Goal: Task Accomplishment & Management: Manage account settings

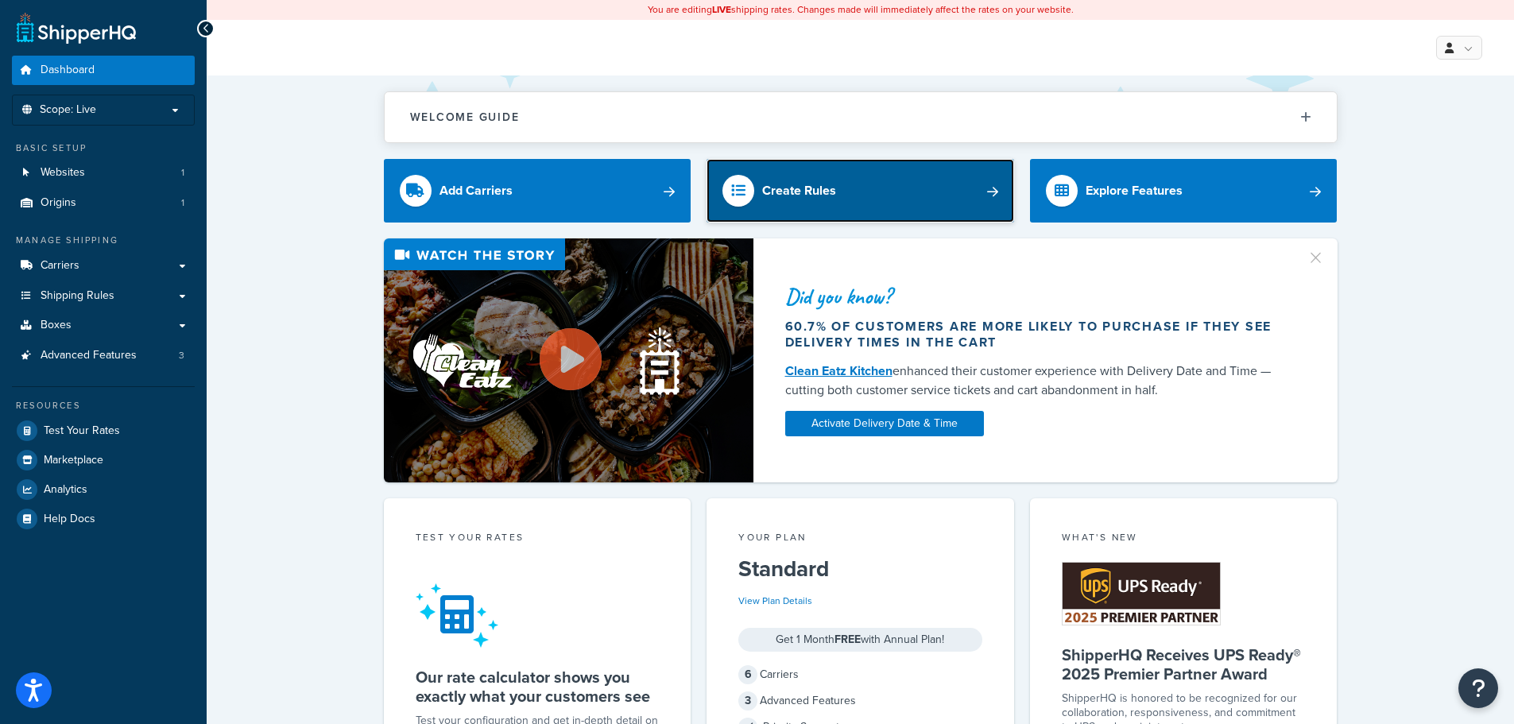
click at [991, 189] on link "Create Rules" at bounding box center [861, 191] width 308 height 64
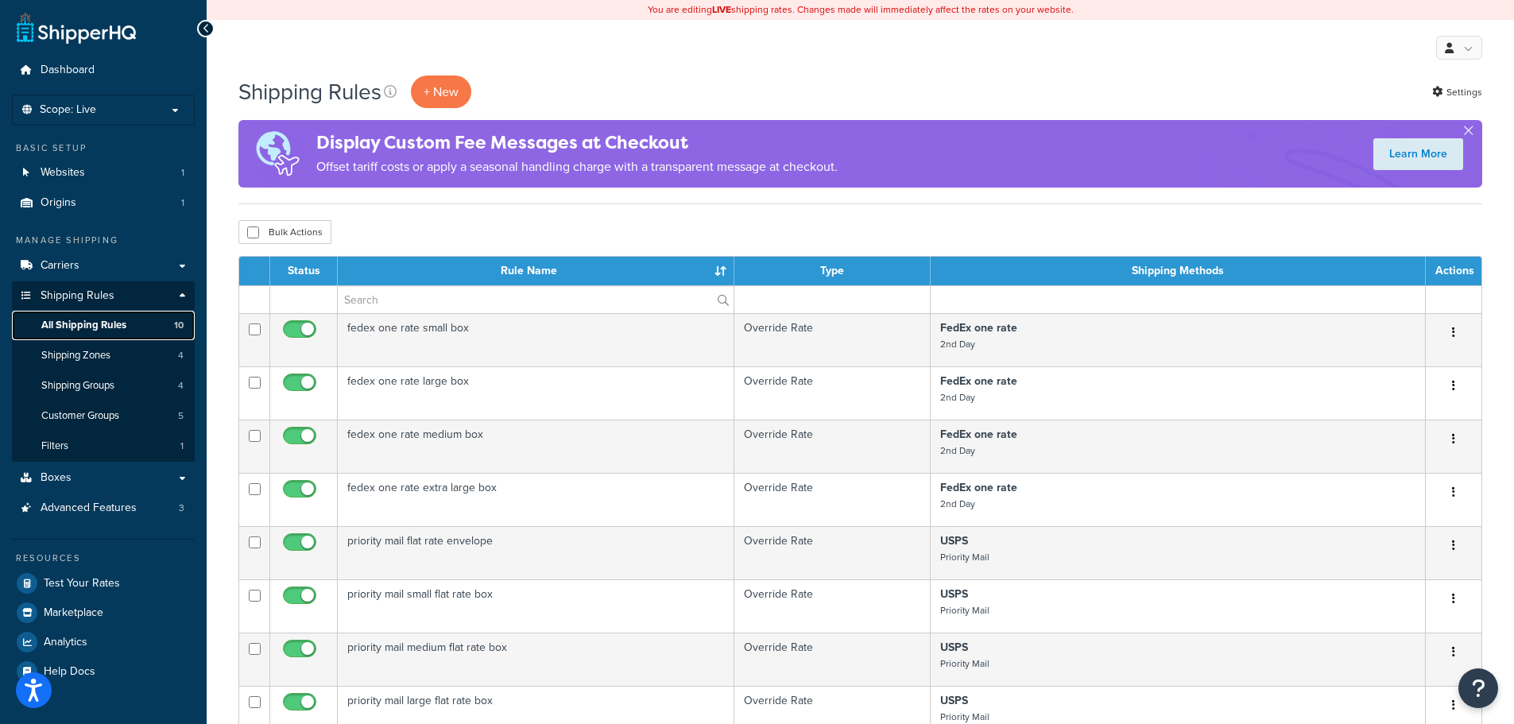
click at [80, 325] on span "All Shipping Rules" at bounding box center [83, 326] width 85 height 14
click at [59, 264] on span "Carriers" at bounding box center [60, 266] width 39 height 14
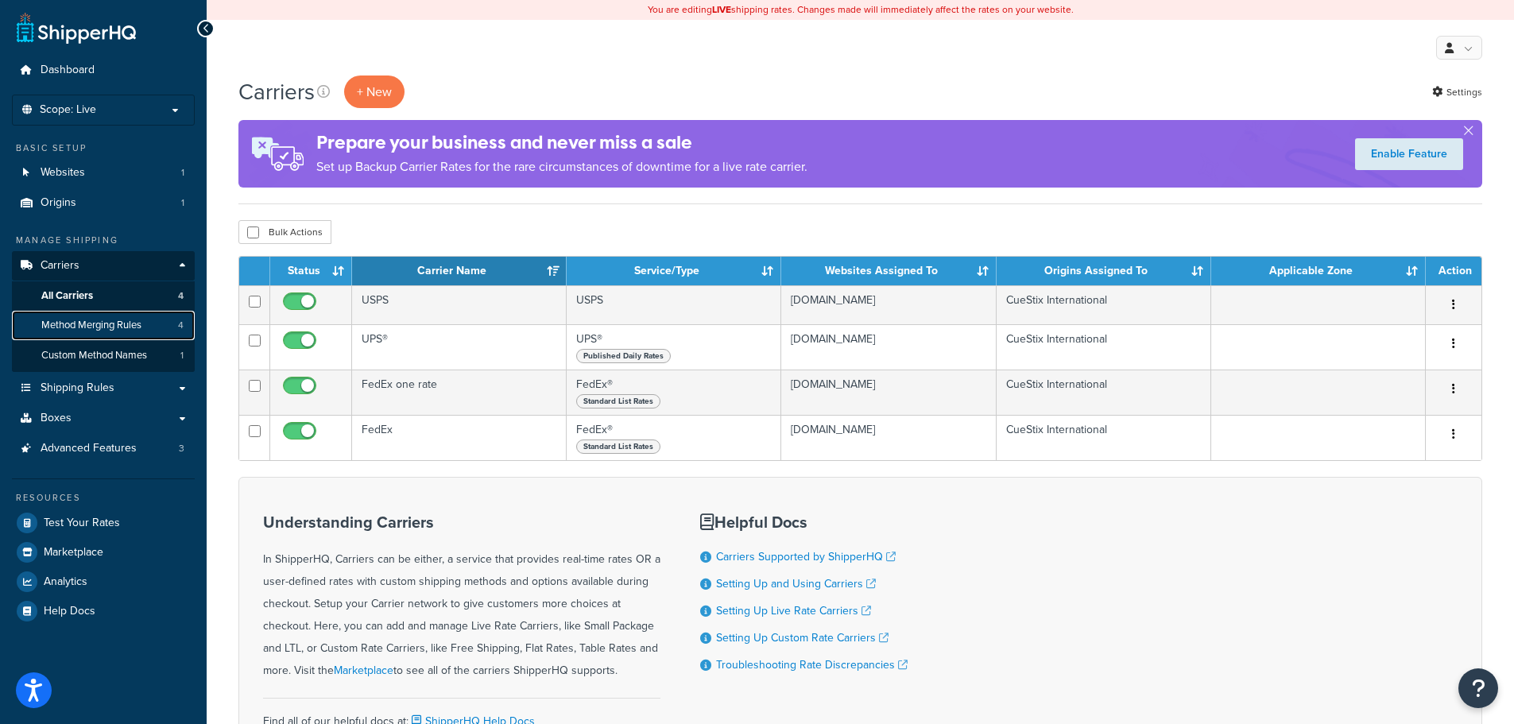
click at [80, 329] on span "Method Merging Rules" at bounding box center [91, 326] width 100 height 14
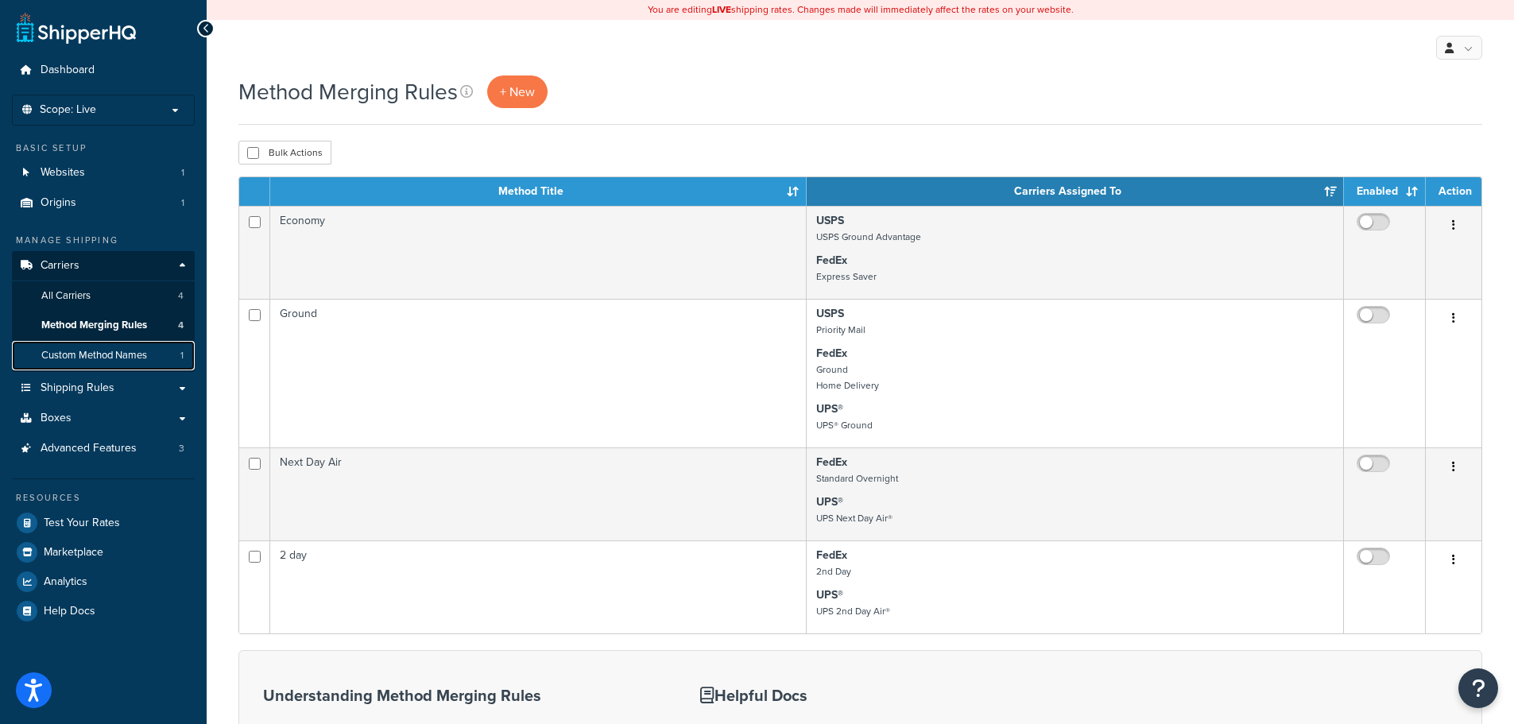
click at [76, 353] on span "Custom Method Names" at bounding box center [94, 356] width 106 height 14
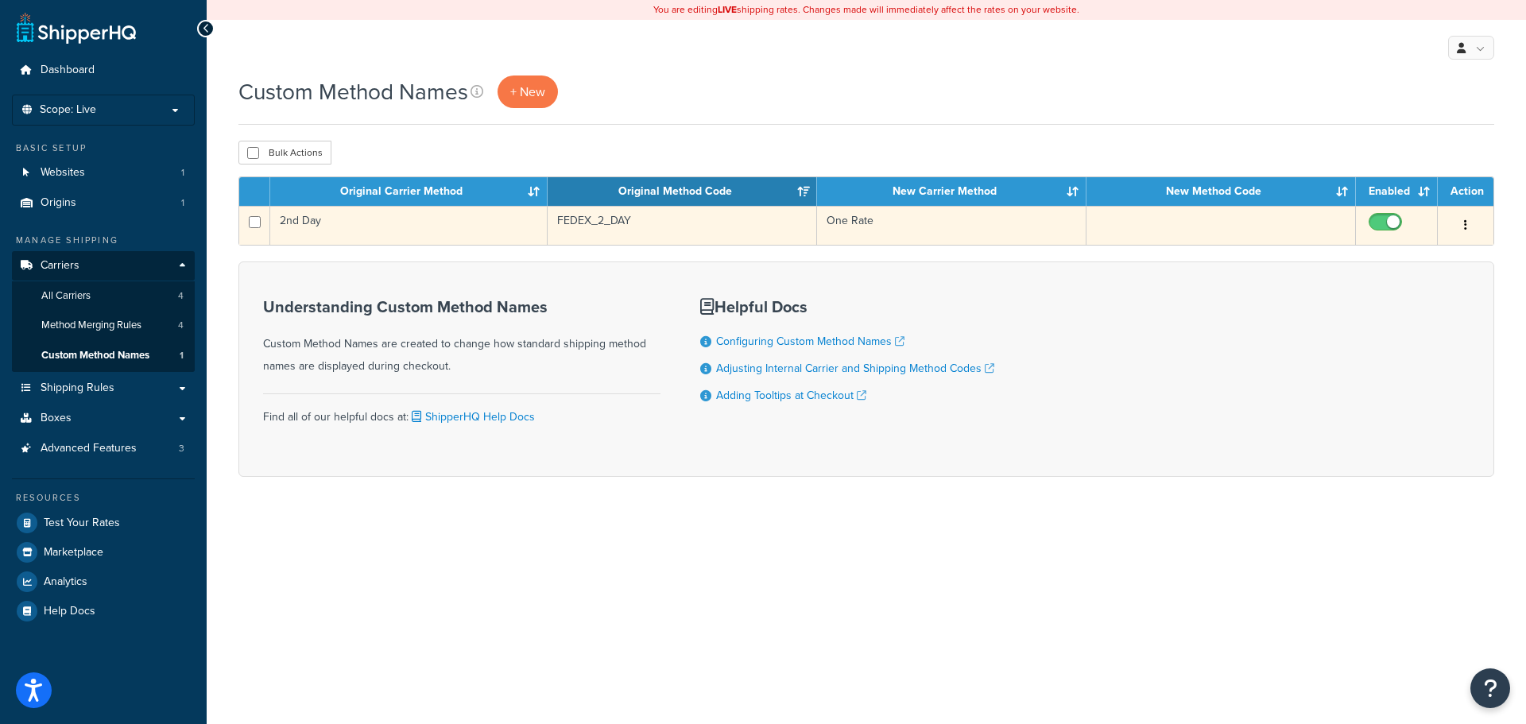
click at [319, 228] on td "2nd Day" at bounding box center [408, 225] width 277 height 39
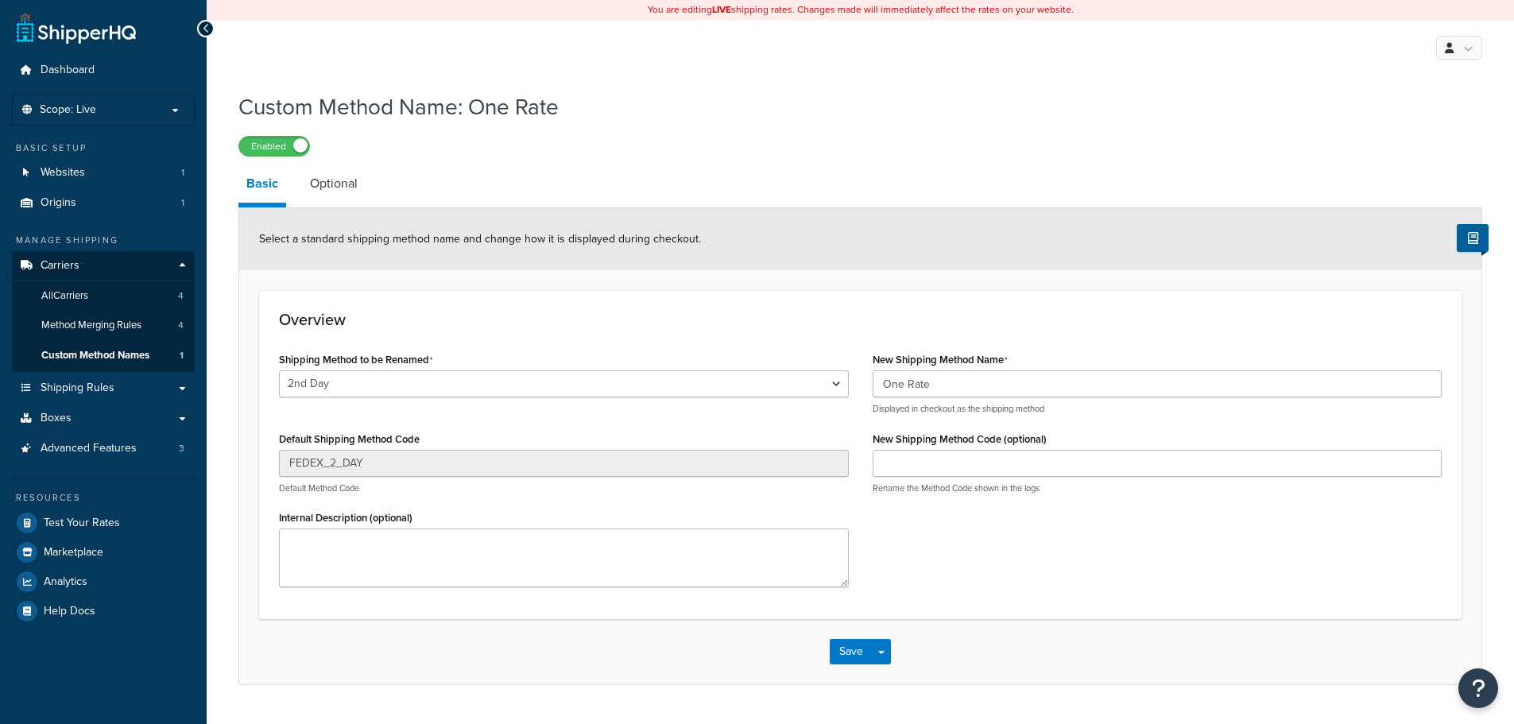
select select "703198"
click at [336, 180] on link "Optional" at bounding box center [334, 184] width 64 height 38
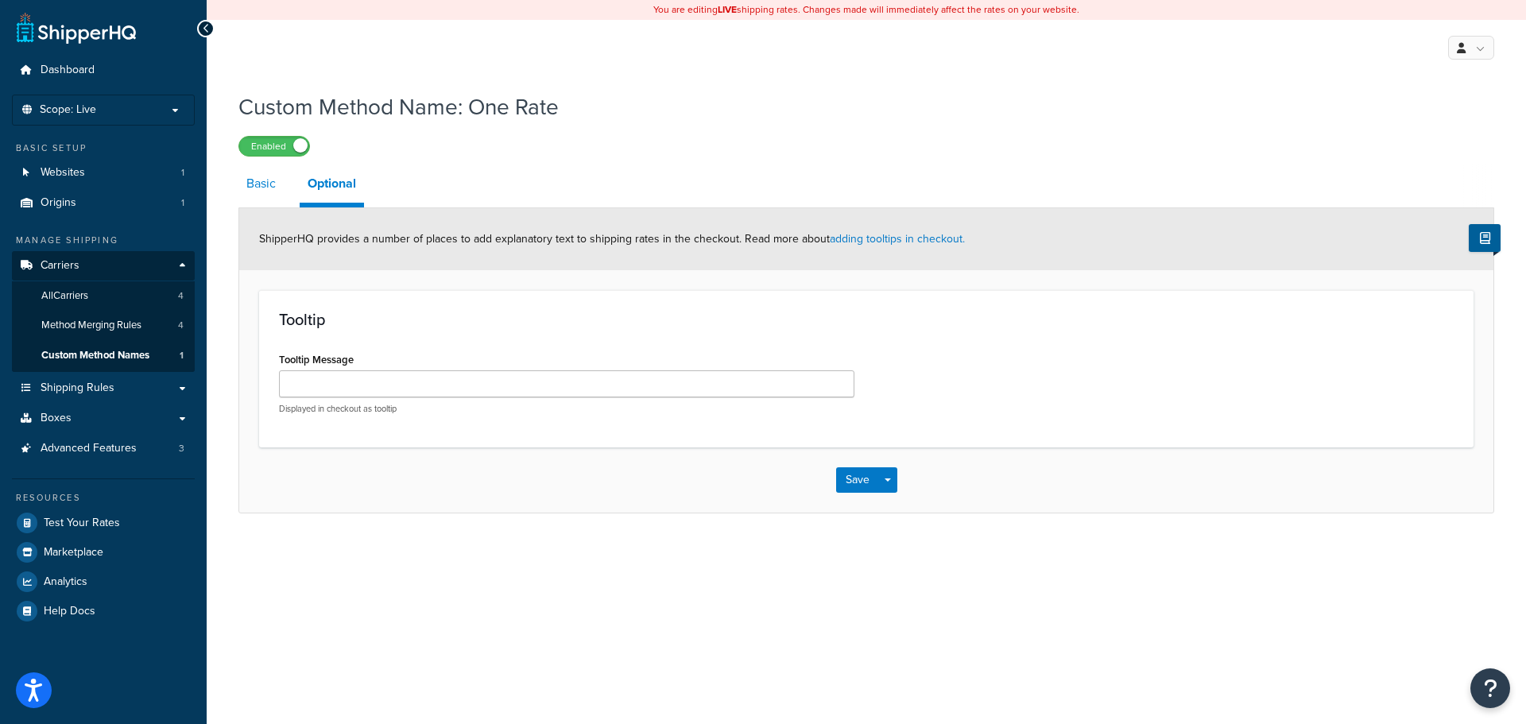
click at [269, 188] on link "Basic" at bounding box center [260, 184] width 45 height 38
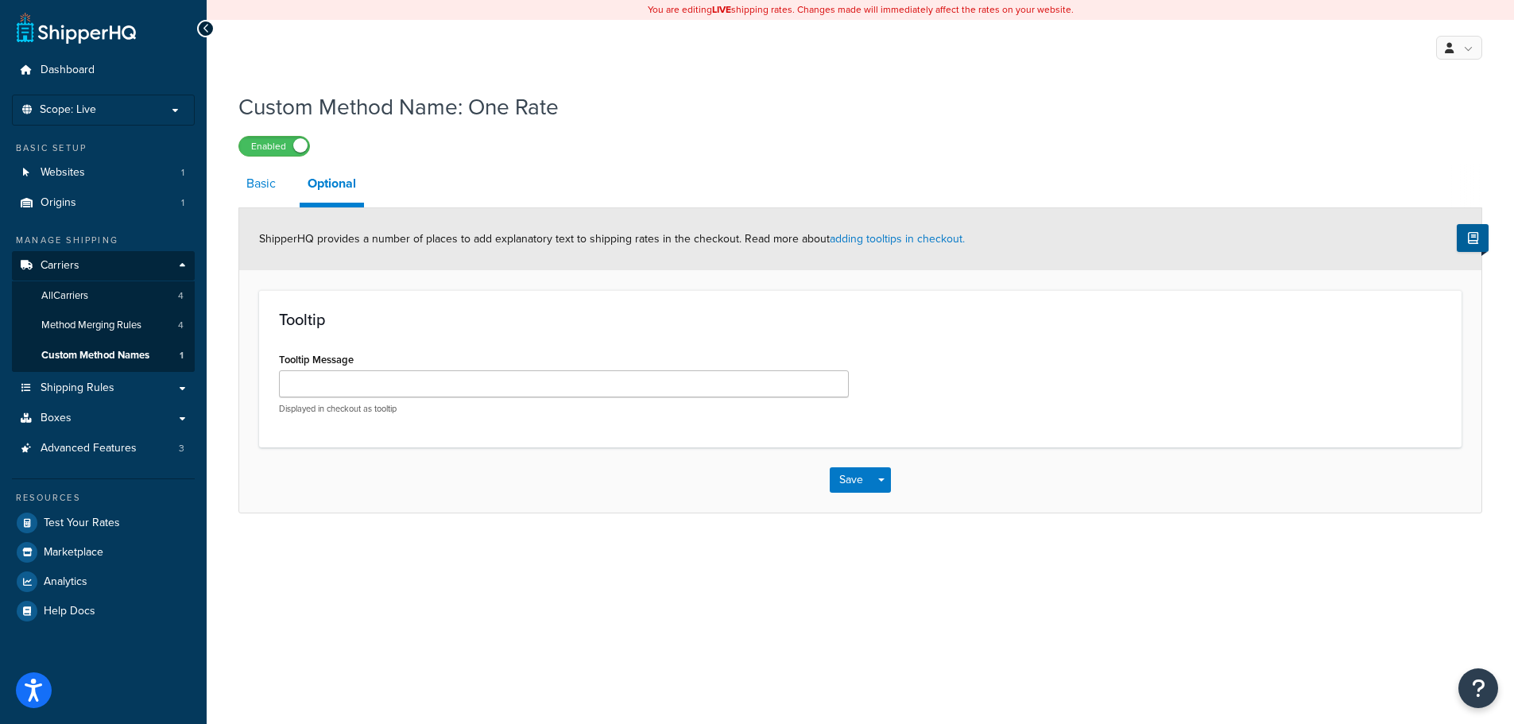
select select "703198"
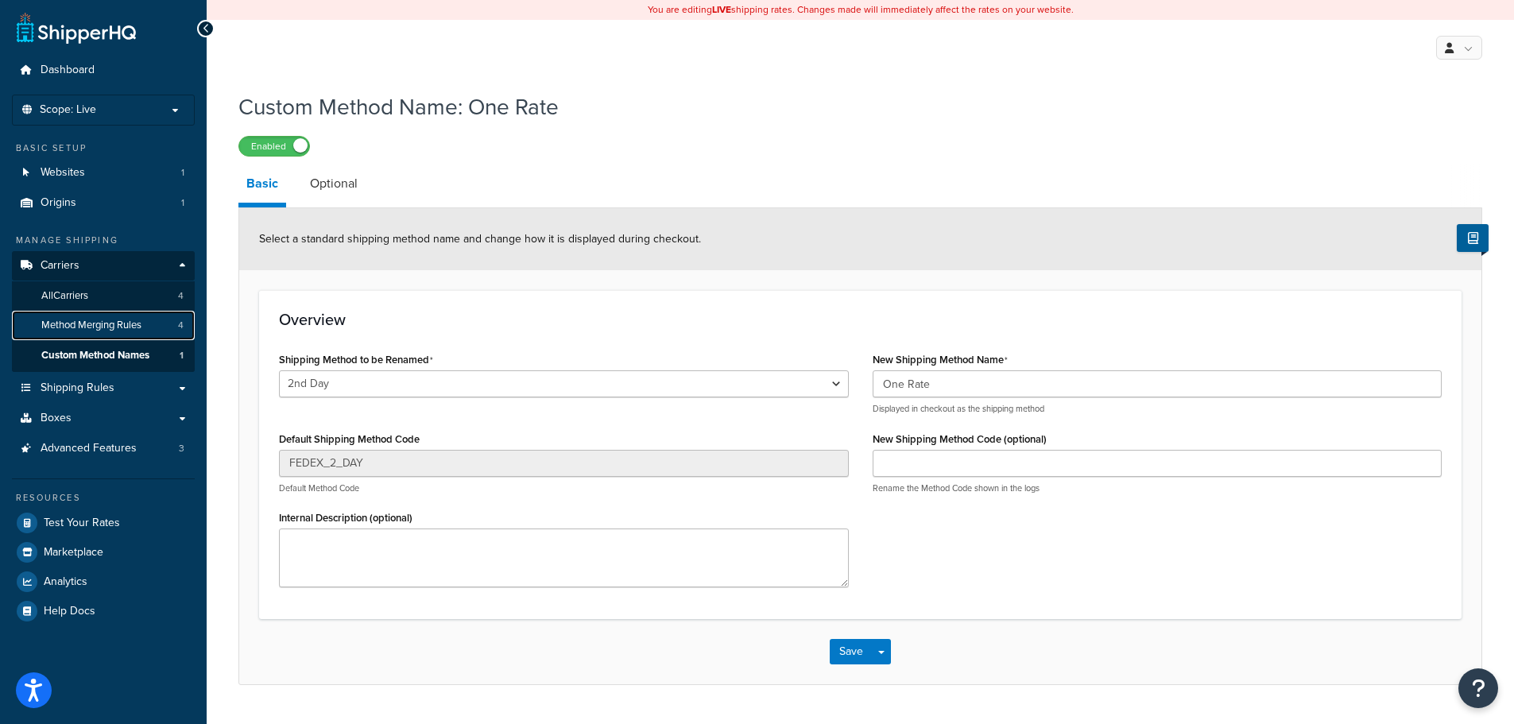
click at [74, 326] on span "Method Merging Rules" at bounding box center [91, 326] width 100 height 14
click at [52, 326] on span "Method Merging Rules" at bounding box center [91, 326] width 100 height 14
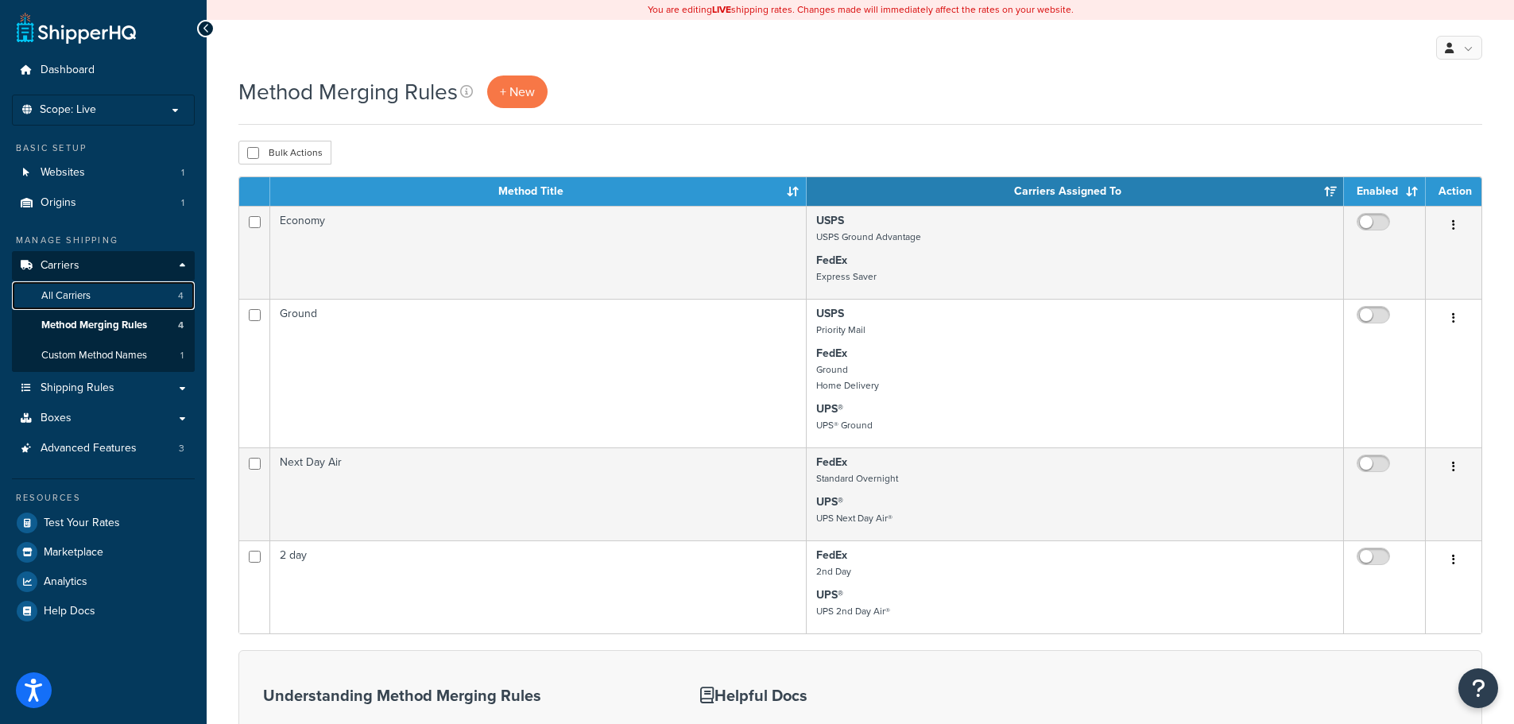
click at [92, 305] on link "All Carriers 4" at bounding box center [103, 295] width 183 height 29
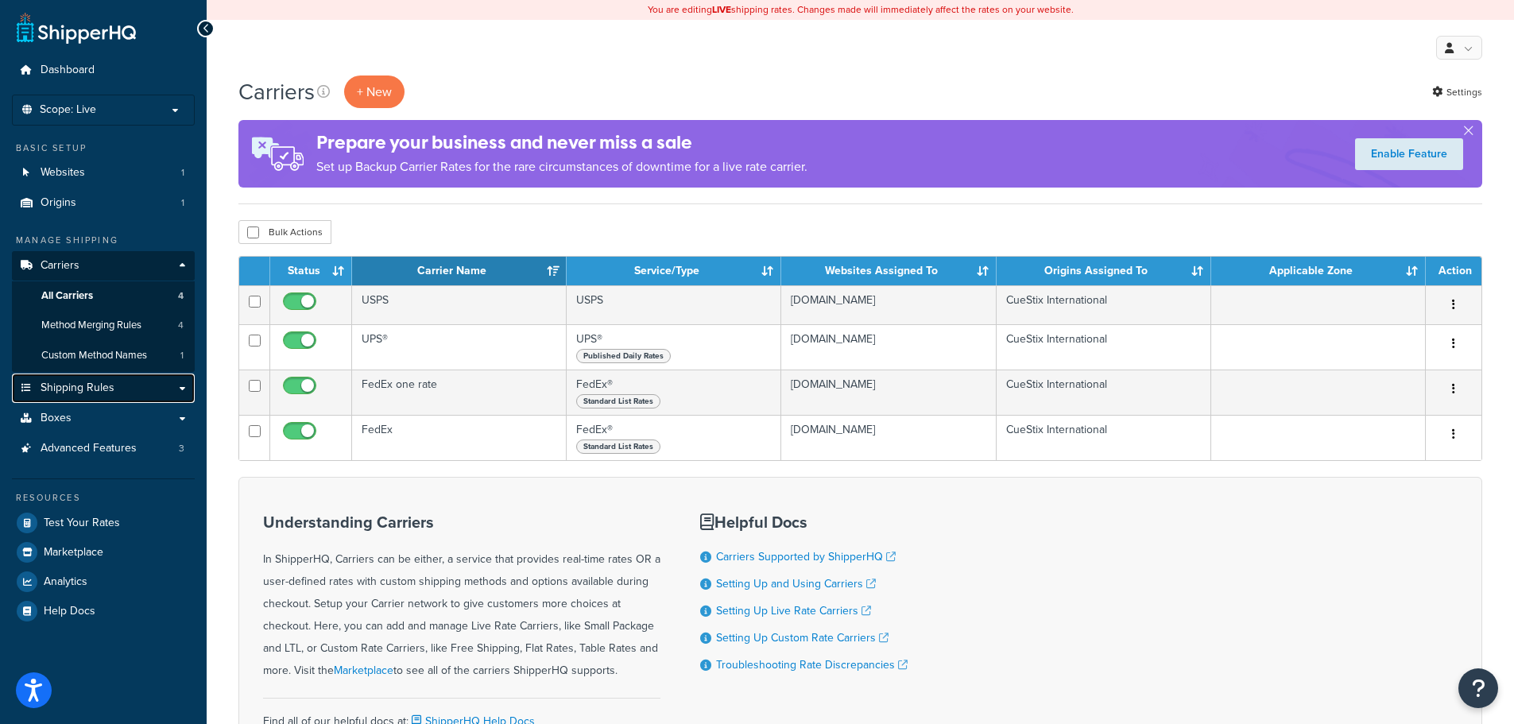
click at [91, 394] on span "Shipping Rules" at bounding box center [78, 388] width 74 height 14
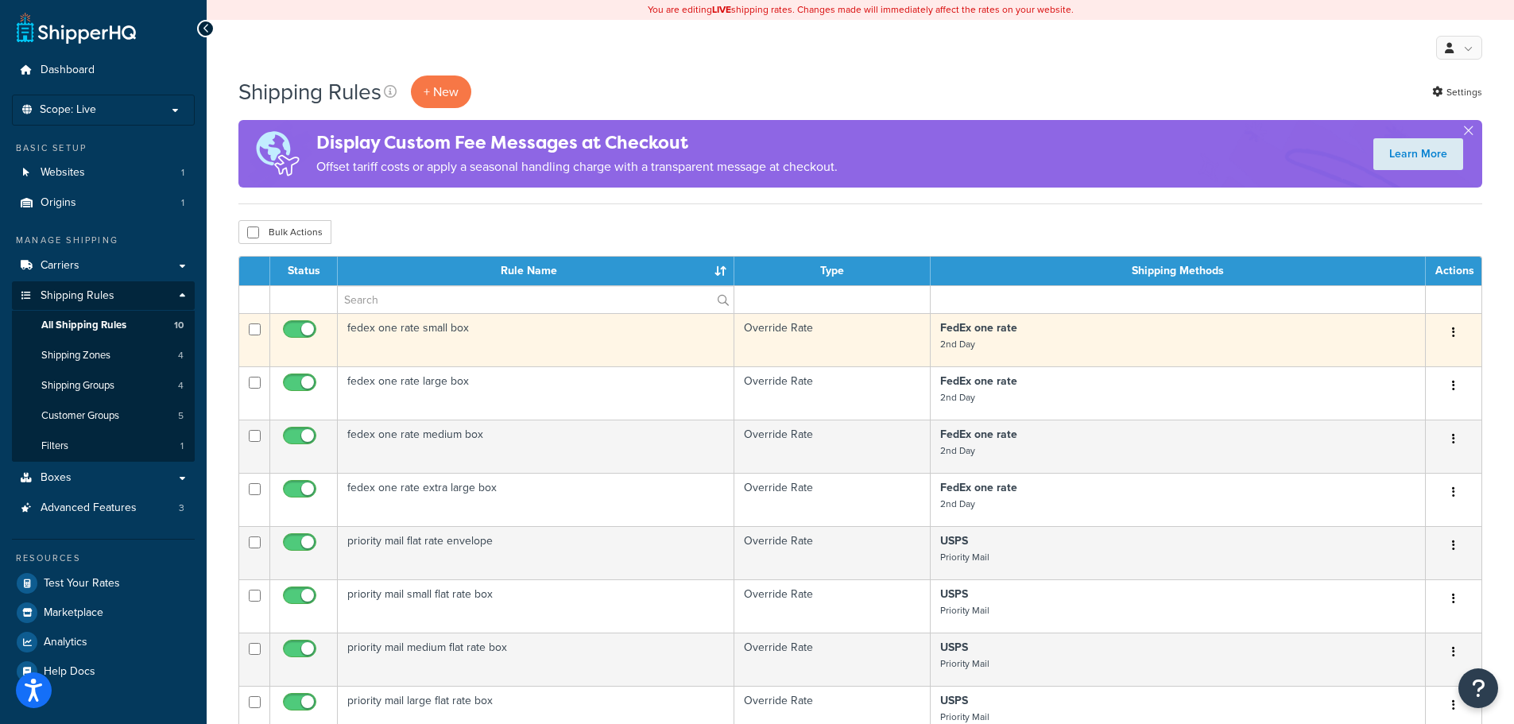
click at [424, 327] on td "fedex one rate small box" at bounding box center [536, 339] width 397 height 53
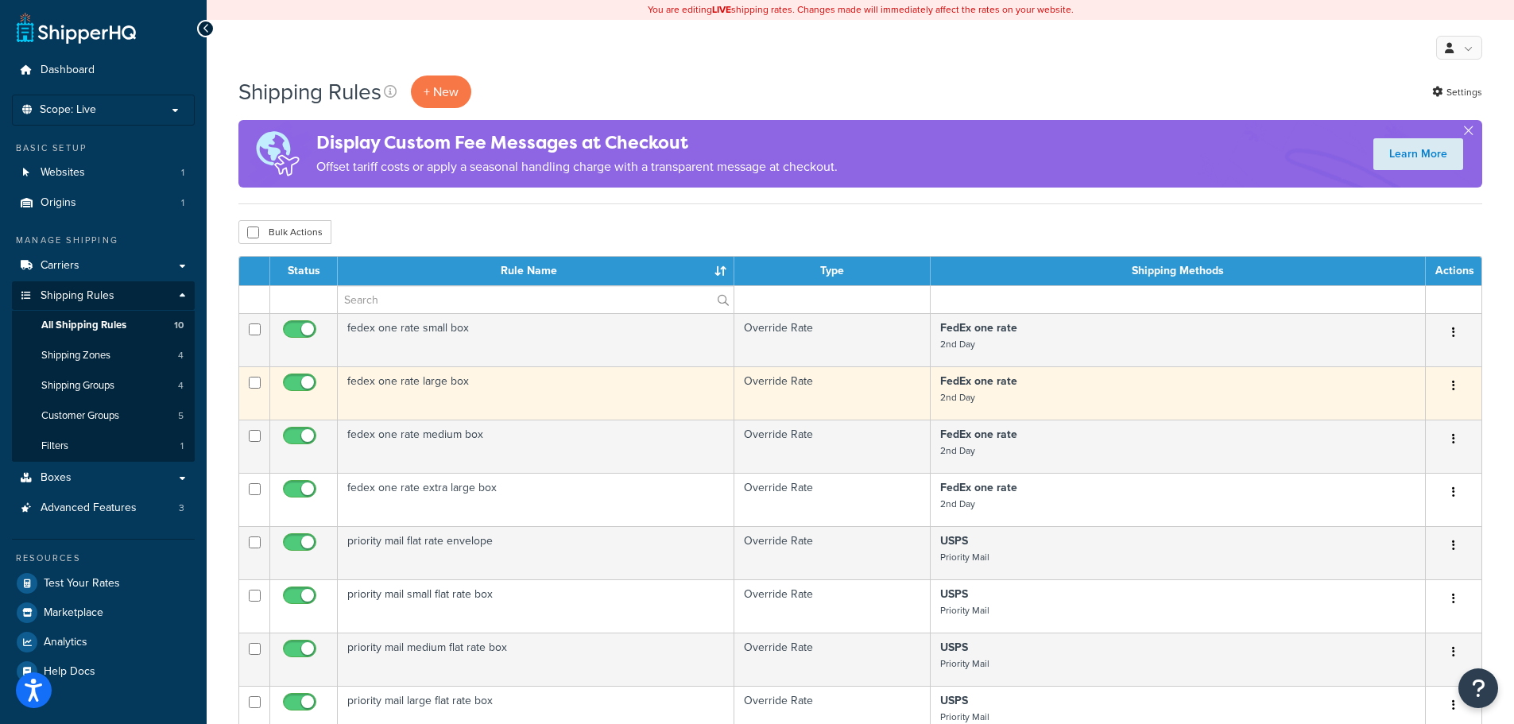
click at [455, 383] on td "fedex one rate large box" at bounding box center [536, 392] width 397 height 53
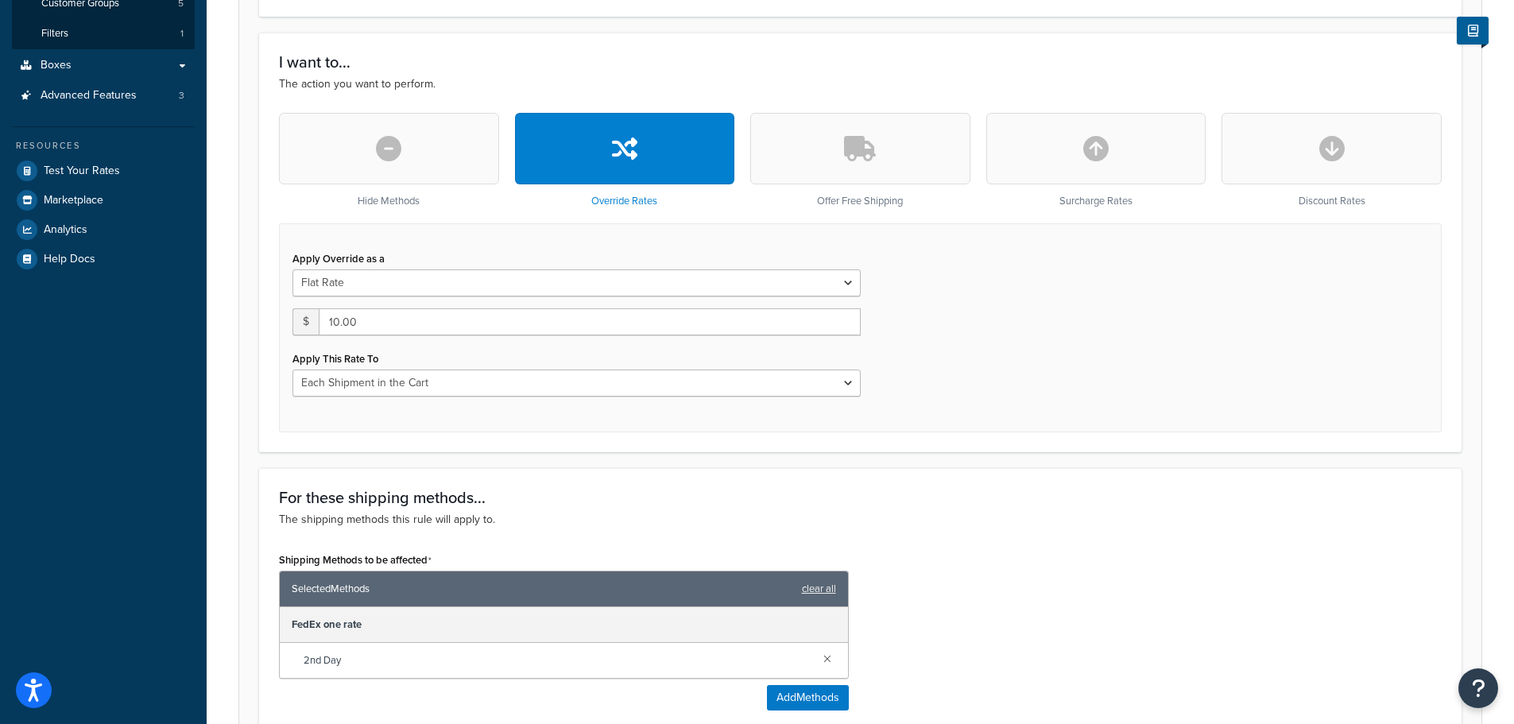
scroll to position [400, 0]
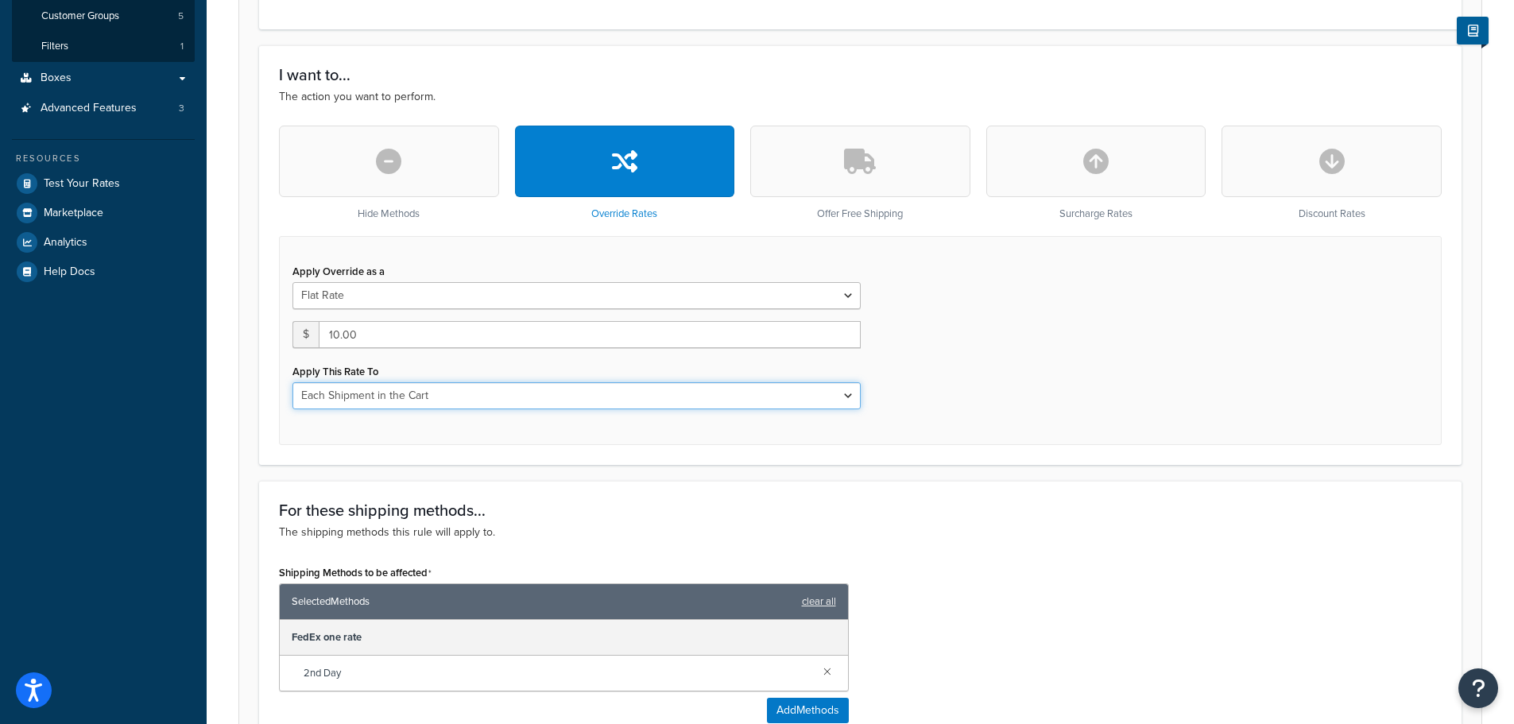
click at [849, 396] on select "Each Shipment in the Cart Each Shipping Group in the Cart Each Item within a Sh…" at bounding box center [576, 395] width 568 height 27
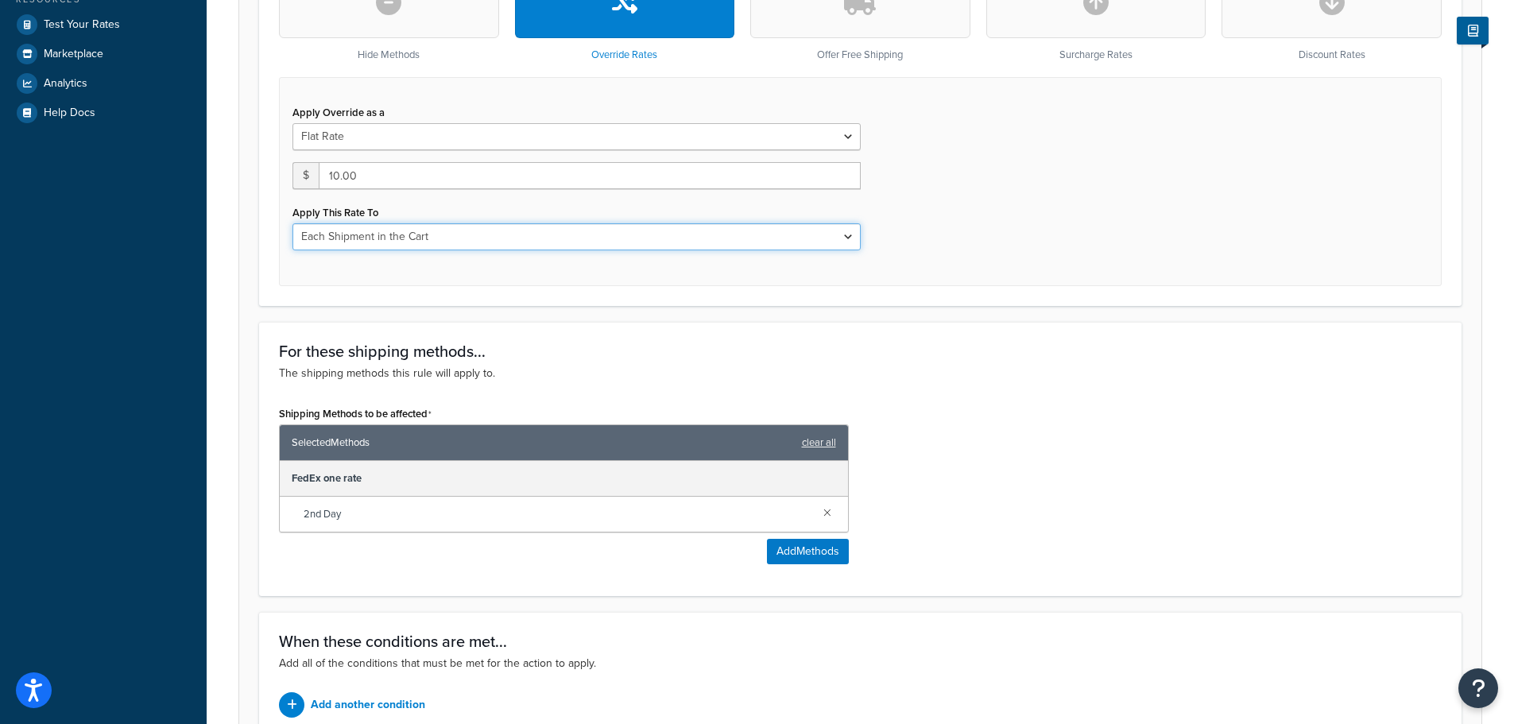
scroll to position [241, 0]
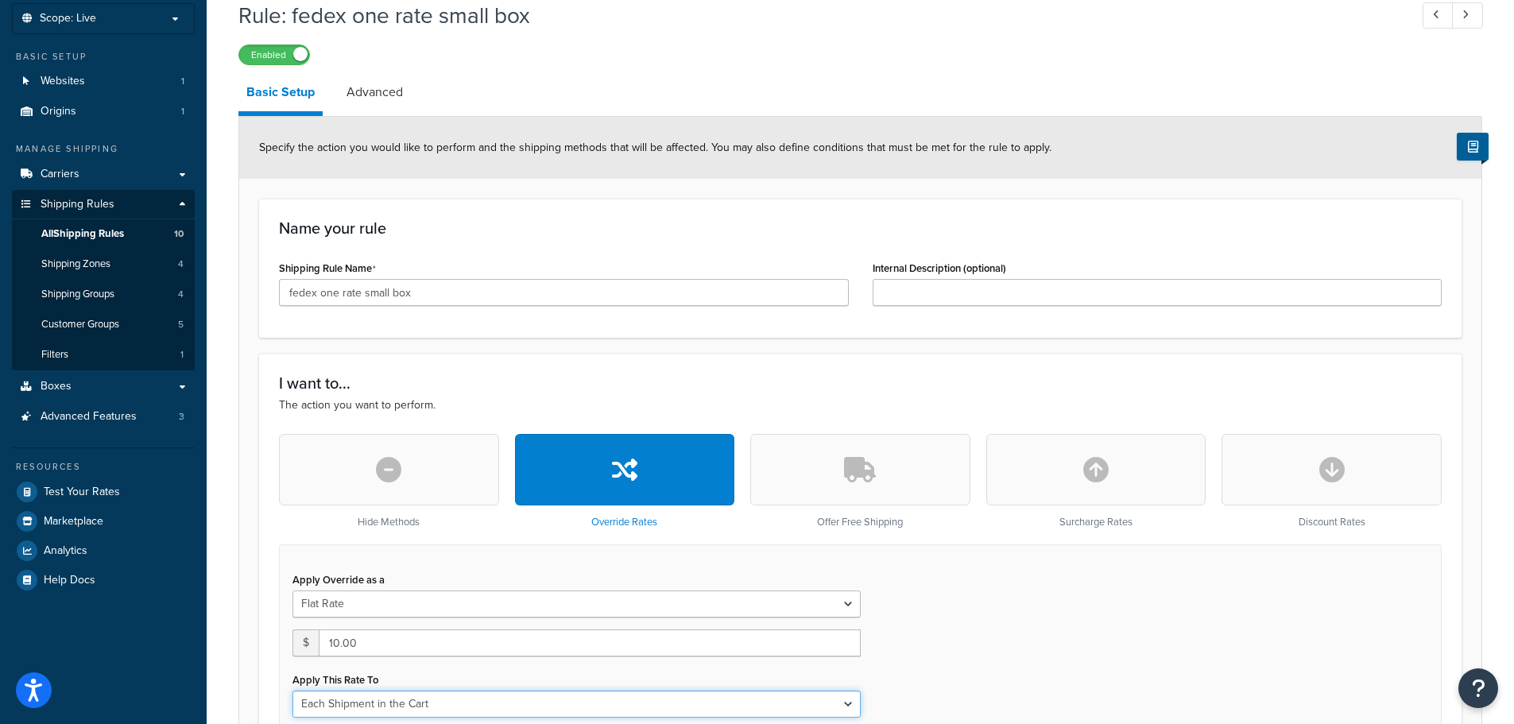
scroll to position [79, 0]
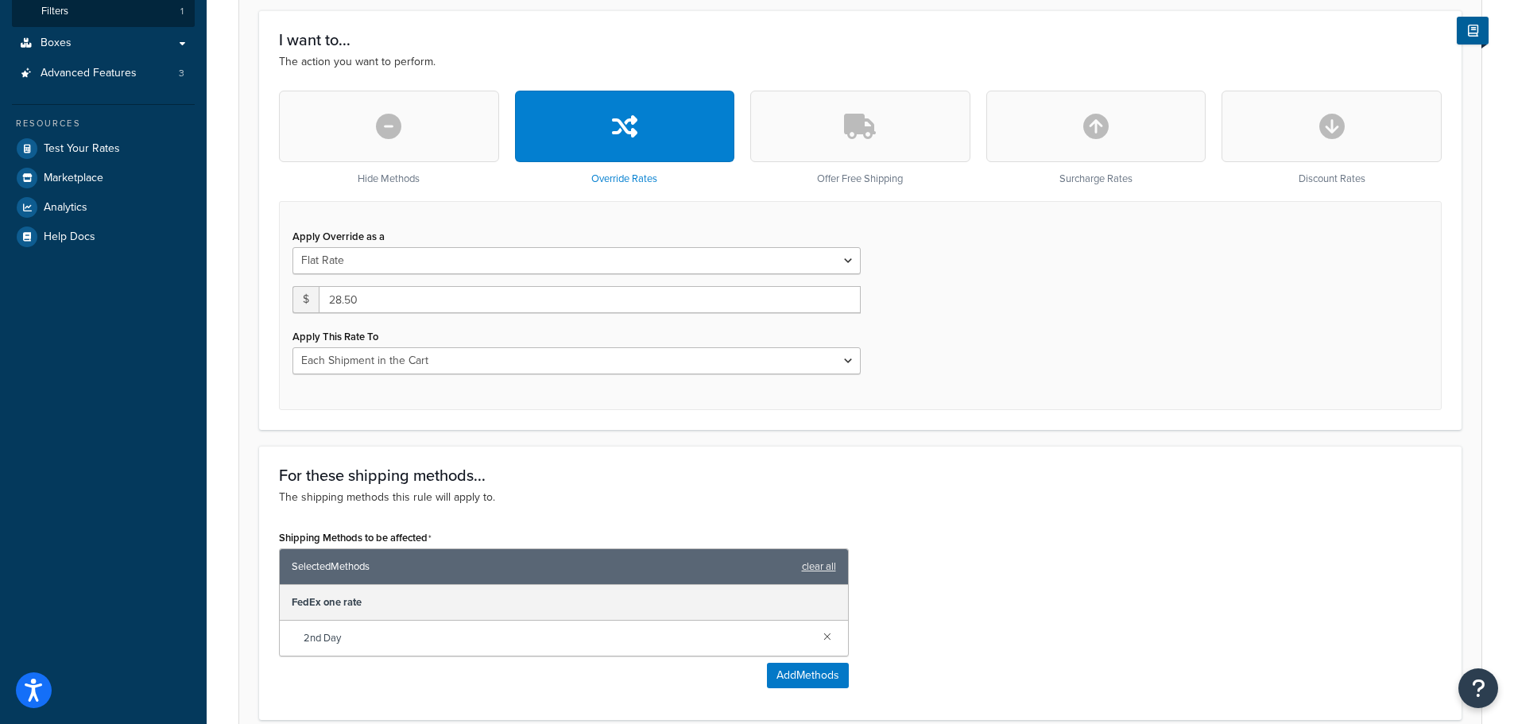
scroll to position [159, 0]
